Goal: Task Accomplishment & Management: Use online tool/utility

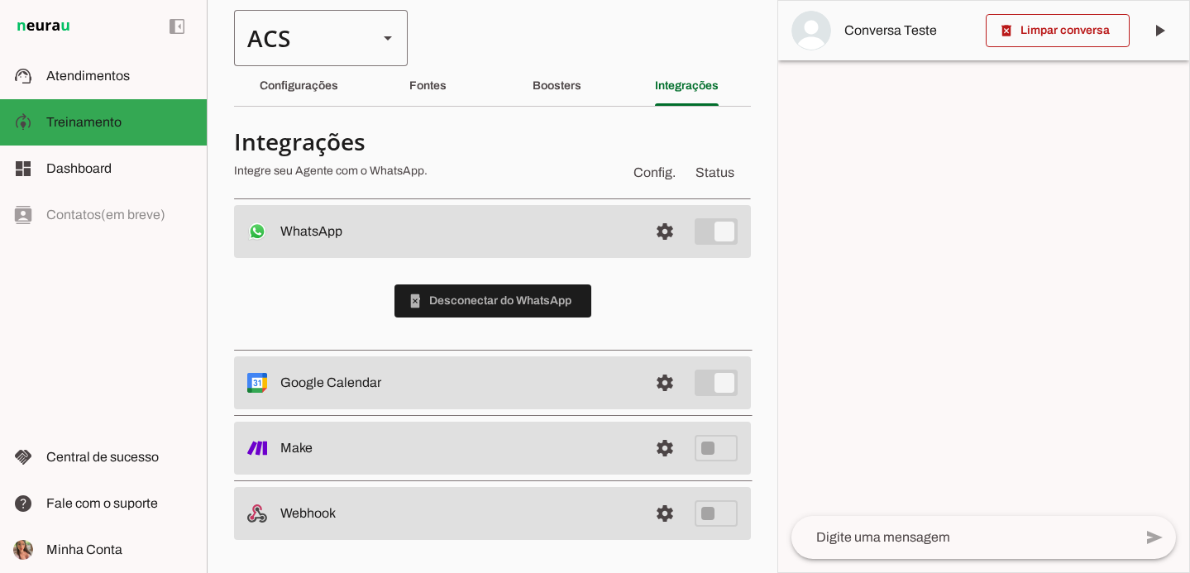
click at [286, 31] on div "ACS" at bounding box center [299, 38] width 131 height 56
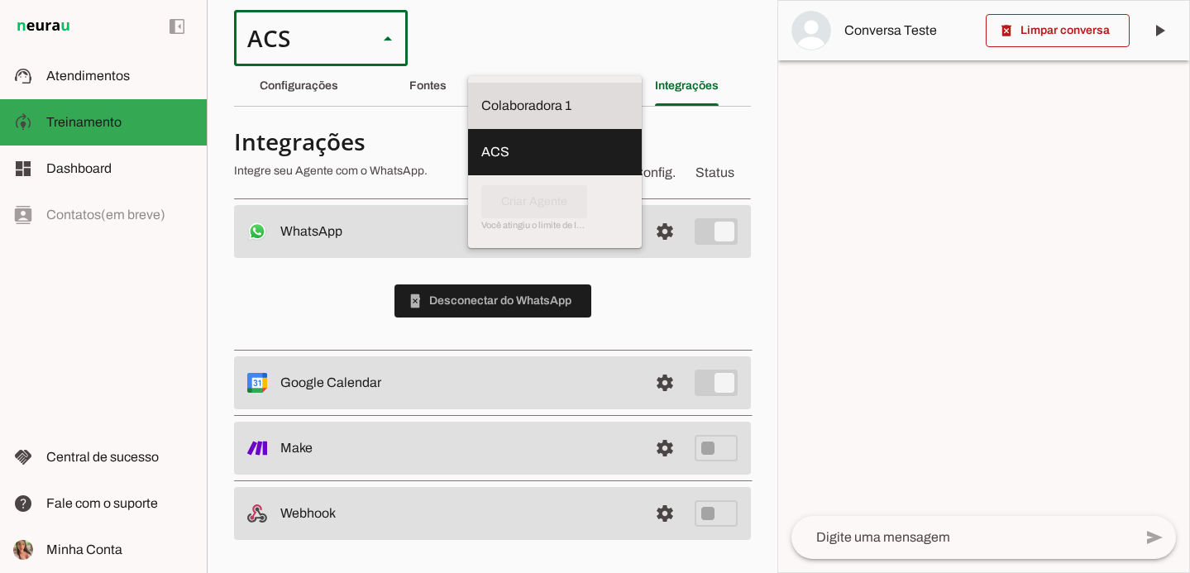
click at [468, 106] on md-item "Colaboradora 1" at bounding box center [555, 106] width 174 height 46
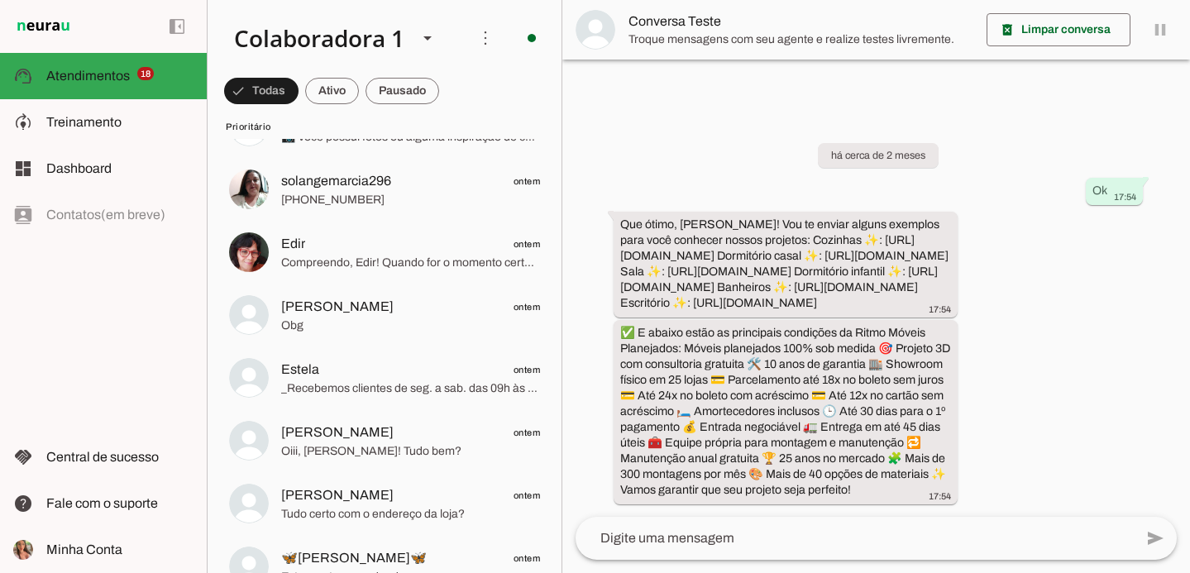
scroll to position [1023, 0]
click at [403, 88] on span at bounding box center [402, 91] width 74 height 40
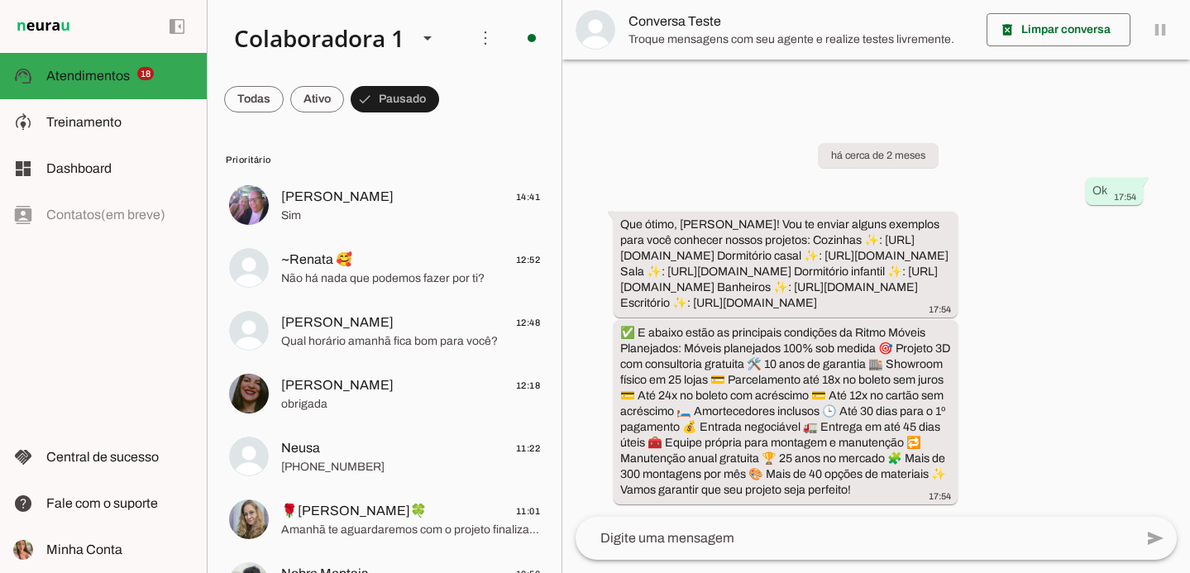
scroll to position [0, 0]
click at [248, 107] on span at bounding box center [254, 99] width 60 height 40
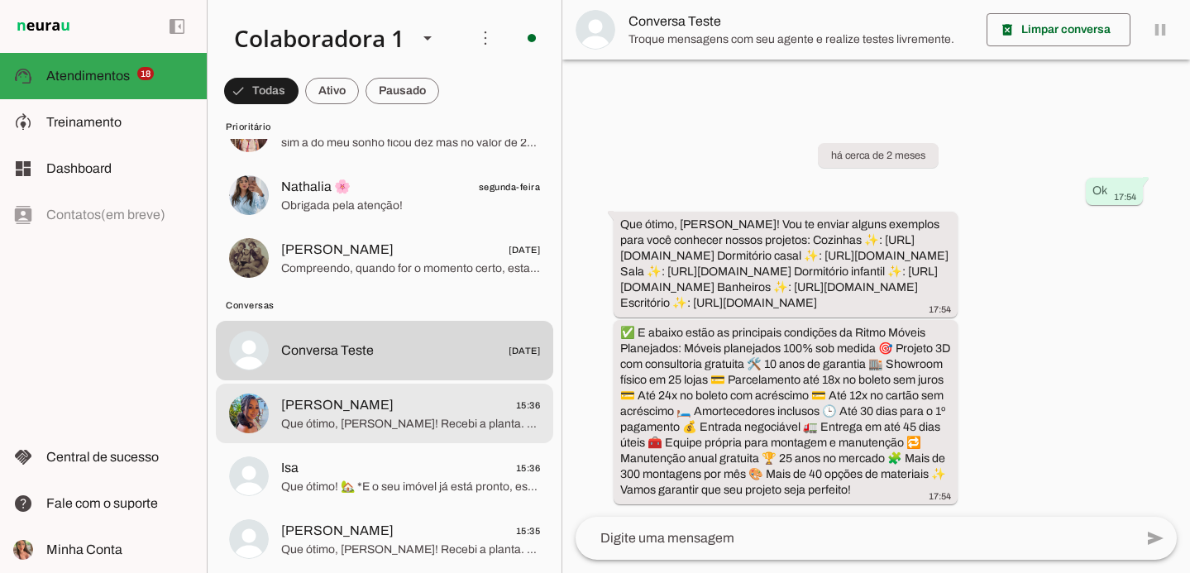
scroll to position [2137, 0]
